Goal: Information Seeking & Learning: Learn about a topic

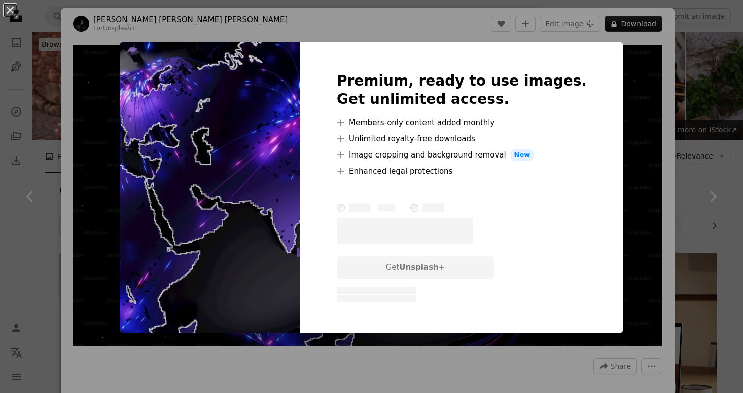
scroll to position [35, 0]
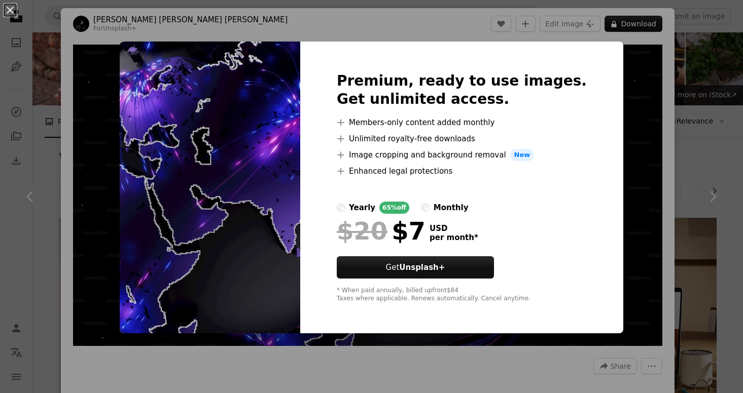
click at [632, 70] on div "An X shape Premium, ready to use images. Get unlimited access. A plus sign Memb…" at bounding box center [371, 196] width 743 height 393
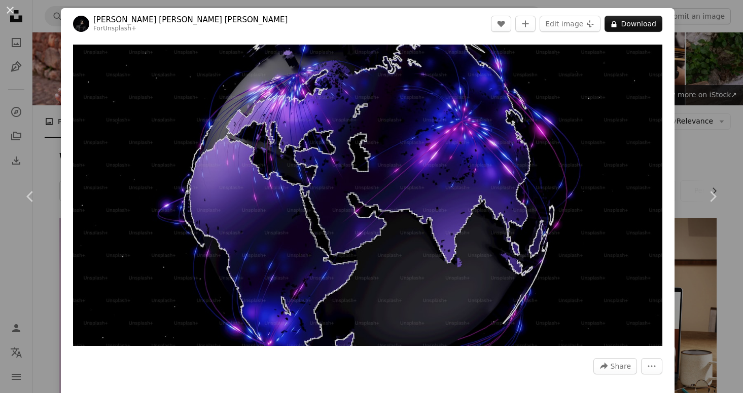
click at [728, 88] on div "An X shape Chevron left Chevron right [PERSON_NAME] [PERSON_NAME] [PERSON_NAME]…" at bounding box center [371, 196] width 743 height 393
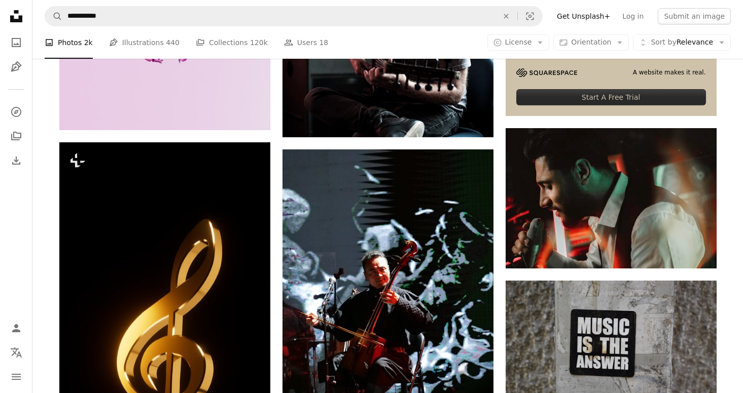
scroll to position [414, 0]
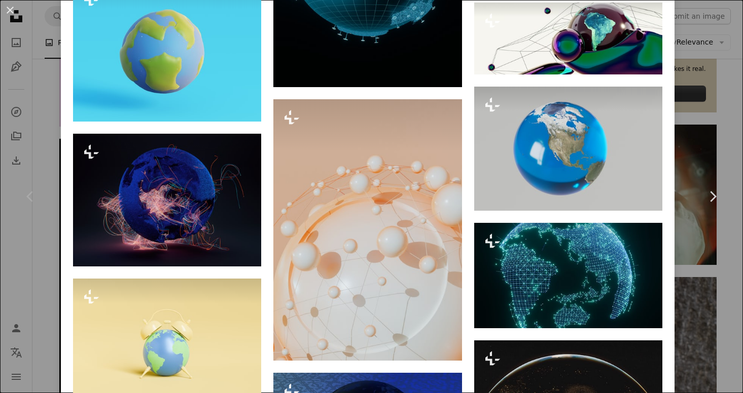
scroll to position [1159, 0]
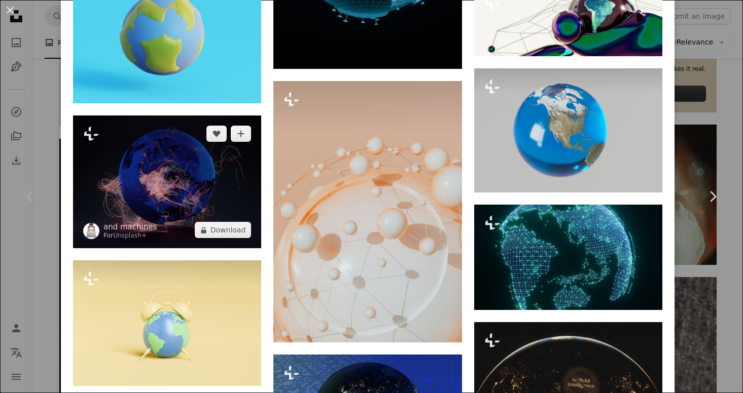
click at [149, 151] on img at bounding box center [167, 182] width 188 height 133
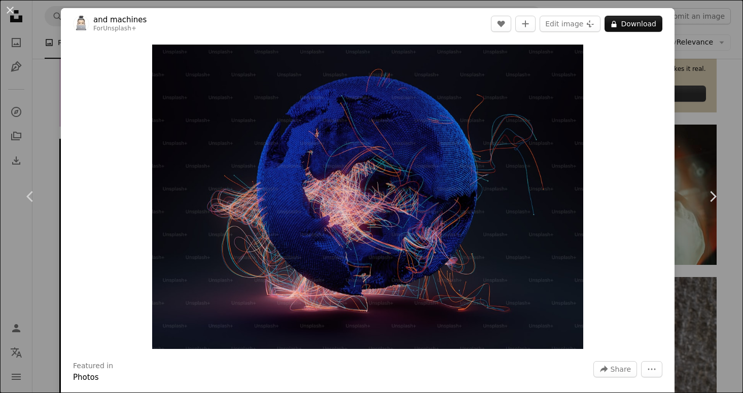
click at [691, 71] on div "An X shape Chevron left Chevron right and machines For Unsplash+ A heart A plus…" at bounding box center [371, 196] width 743 height 393
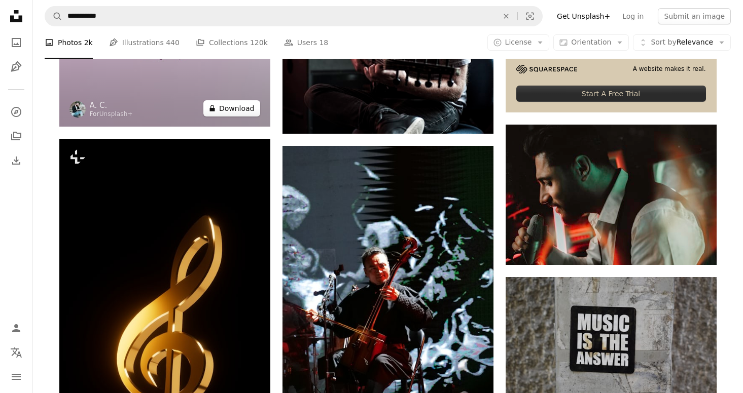
click at [216, 113] on button "A lock Download" at bounding box center [231, 108] width 57 height 16
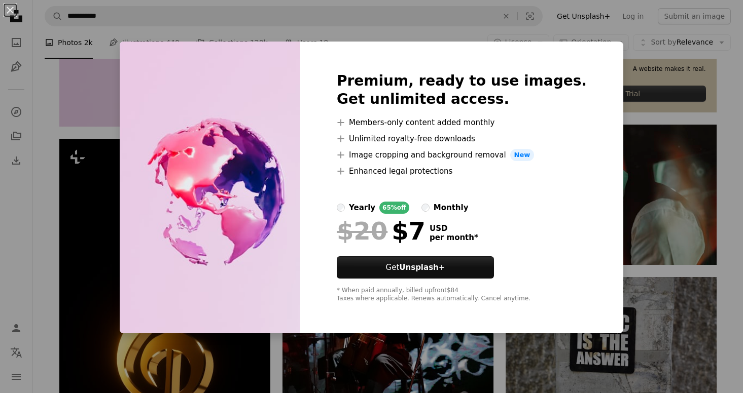
click at [645, 177] on div "An X shape Premium, ready to use images. Get unlimited access. A plus sign Memb…" at bounding box center [371, 196] width 743 height 393
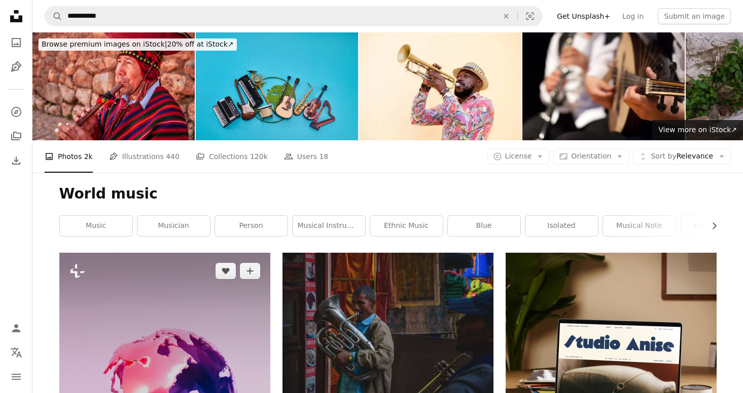
click at [155, 284] on img at bounding box center [164, 396] width 211 height 287
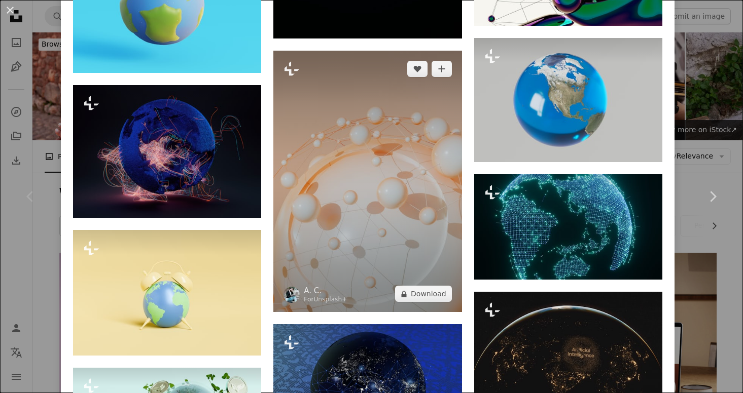
scroll to position [1275, 0]
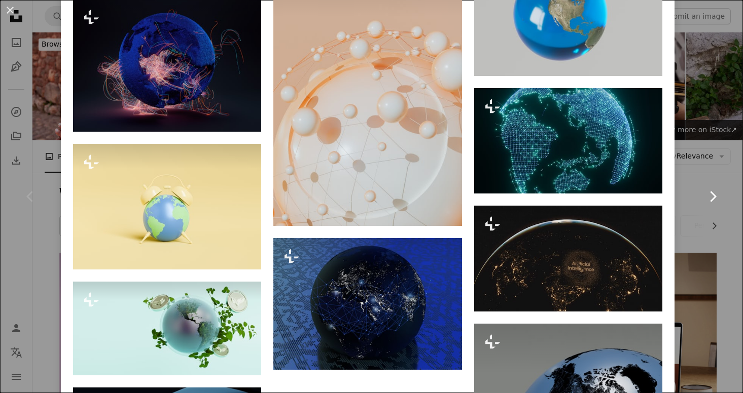
click at [716, 190] on icon "Chevron right" at bounding box center [712, 197] width 16 height 16
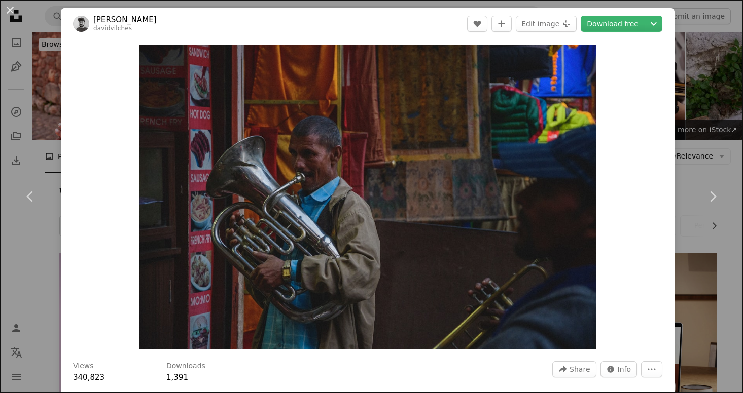
click at [384, 3] on div "An X shape Chevron left Chevron right [PERSON_NAME] davidvilches A heart A plus…" at bounding box center [371, 196] width 743 height 393
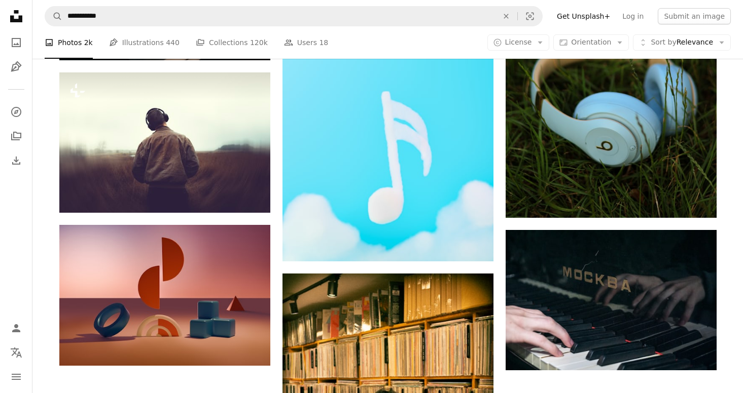
scroll to position [1326, 0]
